Goal: Information Seeking & Learning: Learn about a topic

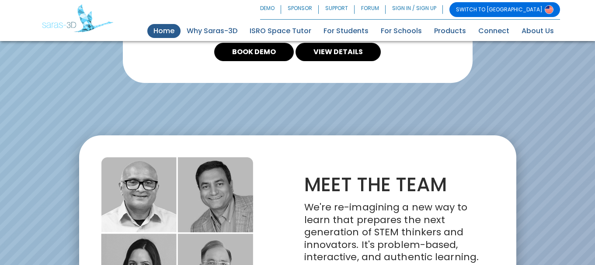
scroll to position [415, 0]
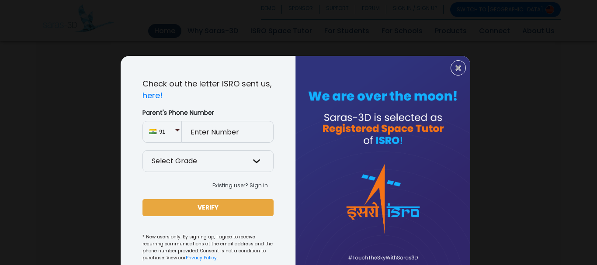
click at [454, 70] on span "×" at bounding box center [457, 67] width 7 height 11
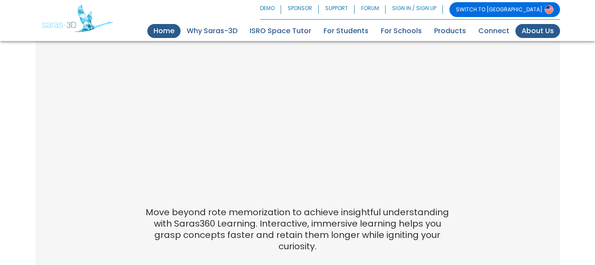
click at [543, 28] on link "About Us" at bounding box center [537, 31] width 45 height 14
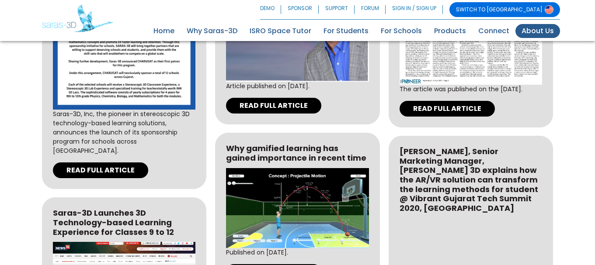
scroll to position [2376, 0]
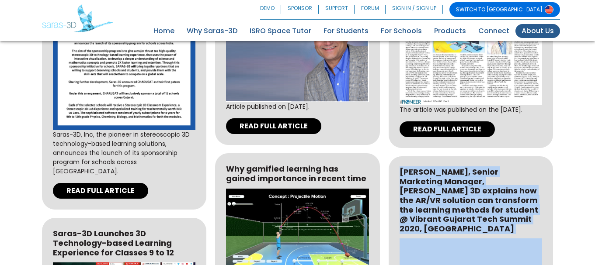
drag, startPoint x: 583, startPoint y: 223, endPoint x: 575, endPoint y: 183, distance: 41.4
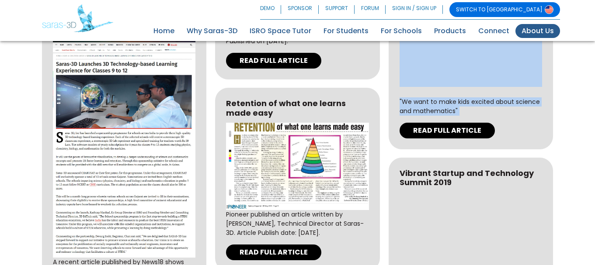
scroll to position [2833, 0]
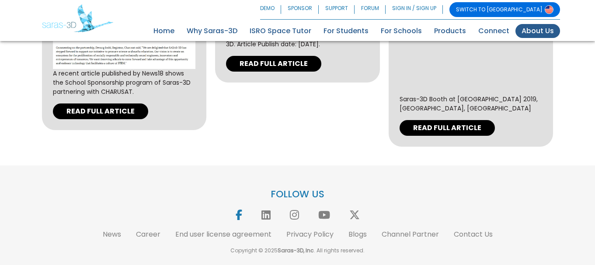
click at [237, 210] on icon at bounding box center [238, 215] width 15 height 10
